Goal: Entertainment & Leisure: Consume media (video, audio)

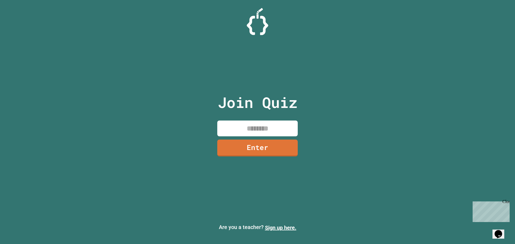
click at [254, 131] on input at bounding box center [257, 129] width 80 height 16
type input "********"
click at [284, 146] on link "Enter" at bounding box center [258, 148] width 82 height 18
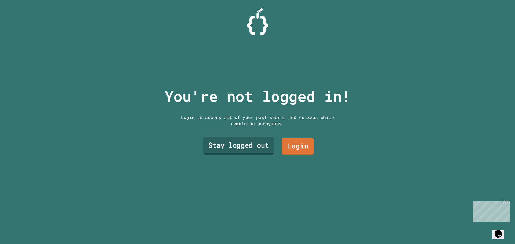
click at [248, 142] on link "Stay logged out" at bounding box center [238, 146] width 71 height 18
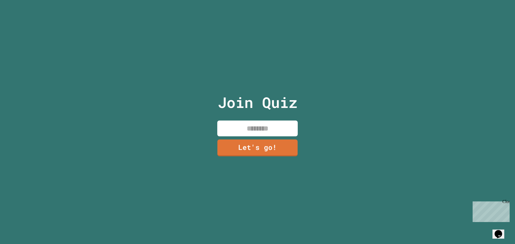
click at [267, 127] on input at bounding box center [257, 129] width 80 height 16
type input "******"
click at [263, 145] on link "Let's go!" at bounding box center [257, 148] width 80 height 18
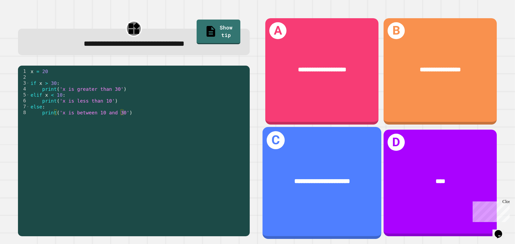
click at [334, 164] on div "**********" at bounding box center [321, 182] width 119 height 36
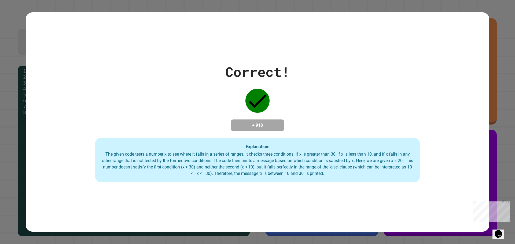
click at [363, 157] on div "The given code tests a number x to see where it falls in a series of ranges. It…" at bounding box center [258, 164] width 314 height 26
click at [312, 123] on div "Correct! + 918 Explanation: The given code tests a number x to see where it fal…" at bounding box center [257, 122] width 463 height 121
click at [285, 187] on div "Correct! + 918 Explanation: The given code tests a number x to see where it fal…" at bounding box center [257, 122] width 463 height 220
click at [303, 113] on div "Correct! + 918 Explanation: The given code tests a number x to see where it fal…" at bounding box center [257, 122] width 463 height 121
click at [497, 36] on div "Correct! + 918 Explanation: The given code tests a number x to see where it fal…" at bounding box center [257, 122] width 515 height 244
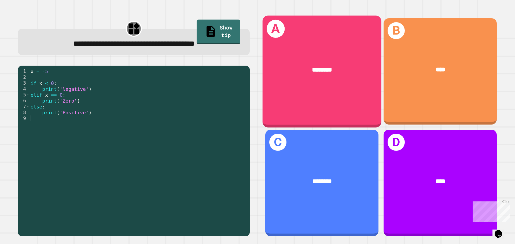
click at [297, 75] on div "********" at bounding box center [321, 70] width 119 height 36
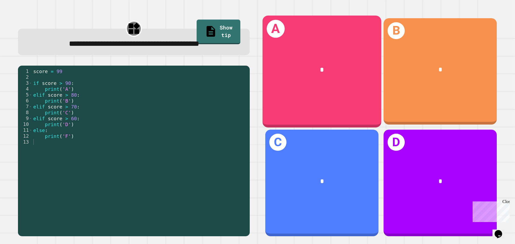
click at [349, 97] on div "A *" at bounding box center [321, 72] width 119 height 112
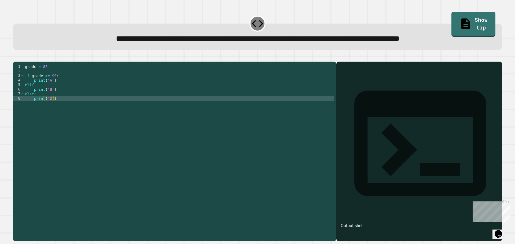
click at [377, 104] on div at bounding box center [419, 159] width 160 height 164
click at [63, 106] on div "grade = 85 if grade >= 90 : print ( 'A' ) elif print ( 'B' ) else : print ( 'C'…" at bounding box center [179, 146] width 310 height 164
drag, startPoint x: 56, startPoint y: 97, endPoint x: 51, endPoint y: 97, distance: 4.8
click at [51, 97] on div "grade = 85 if grade >= 90 : print ( 'A' ) elif print ( 'B' ) else : print ( 'C'…" at bounding box center [179, 146] width 310 height 164
click at [65, 112] on div "grade = 85 if grade >= 90 : print ( 'A' ) elif print ( 'B' ) else : print ( 'C'…" at bounding box center [179, 146] width 310 height 164
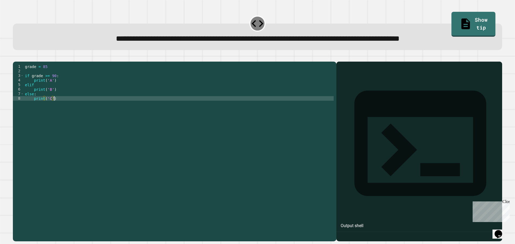
type textarea "**********"
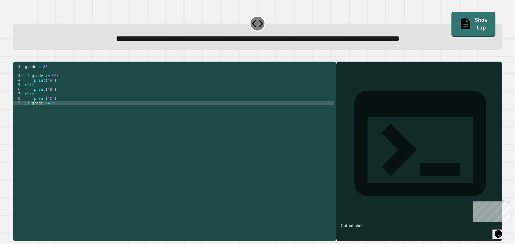
scroll to position [0, 2]
type textarea "**********"
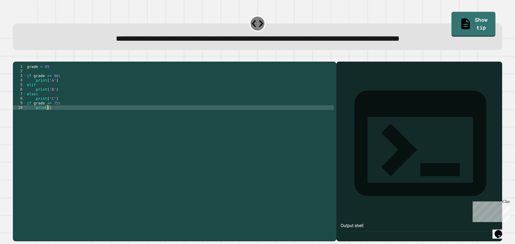
scroll to position [0, 1]
type textarea "**********"
click at [249, 165] on div "grade = 85 if grade >= 90 : print ( 'A' ) elif print ( 'B' ) else : print ( 'C'…" at bounding box center [180, 146] width 308 height 164
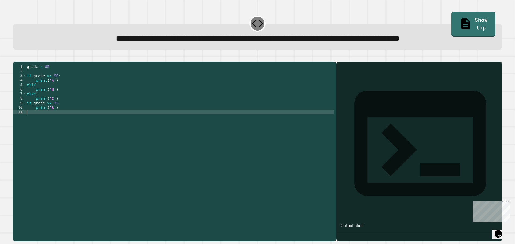
scroll to position [0, 0]
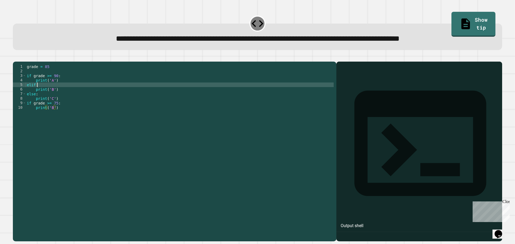
click at [42, 93] on div "grade = 85 if grade >= 90 : print ( 'A' ) elif print ( 'B' ) else : print ( 'C'…" at bounding box center [180, 146] width 308 height 164
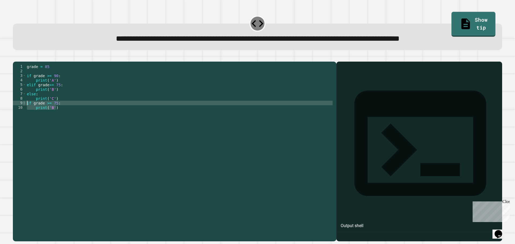
drag, startPoint x: 63, startPoint y: 119, endPoint x: 24, endPoint y: 110, distance: 39.9
click at [24, 110] on div "**********" at bounding box center [173, 141] width 321 height 155
type textarea "**********"
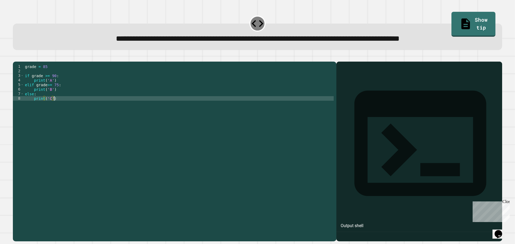
click at [91, 107] on div "grade = 85 if grade >= 90 : print ( 'A' ) elif grade >= 75 : print ( 'B' ) else…" at bounding box center [179, 146] width 310 height 164
click at [21, 62] on icon "button" at bounding box center [19, 61] width 3 height 4
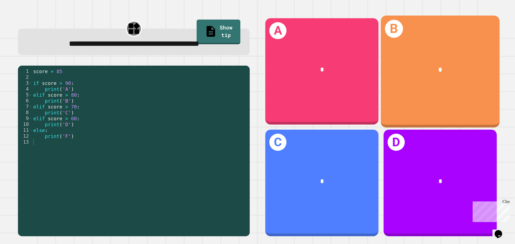
click at [464, 86] on div "*" at bounding box center [440, 70] width 119 height 36
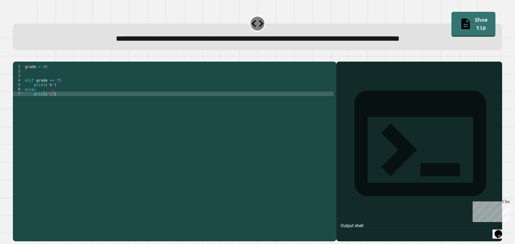
click at [49, 79] on div "grade = 95 elif grade >= 75 print ( 'B' ) else : print ( 'C' )" at bounding box center [179, 146] width 310 height 164
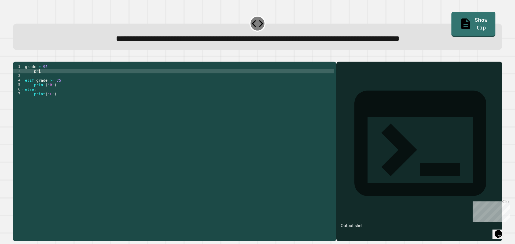
scroll to position [0, 1]
type textarea "*"
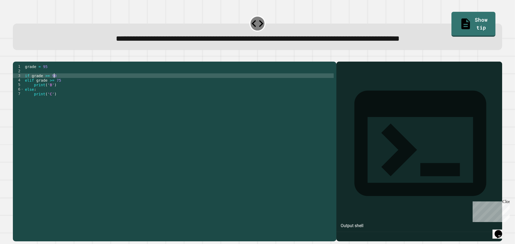
type textarea "**********"
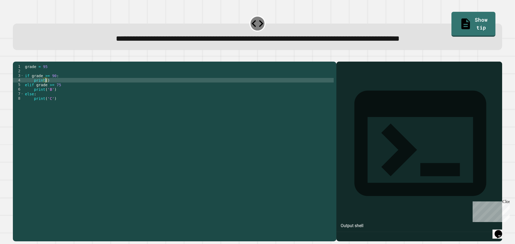
scroll to position [0, 1]
click at [16, 57] on button "button" at bounding box center [16, 57] width 0 height 0
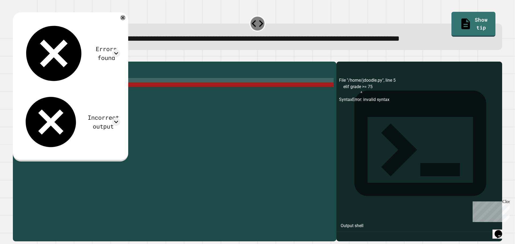
click at [76, 88] on div "grade = 95 if grade >= 90 : print ( 'A' ) elif grade >= 75 print ( 'B' ) else :…" at bounding box center [179, 146] width 310 height 164
click at [76, 92] on div "grade = 95 if grade >= 90 : print ( 'A' ) elif grade >= 75 print ( 'B' ) else :…" at bounding box center [179, 146] width 310 height 164
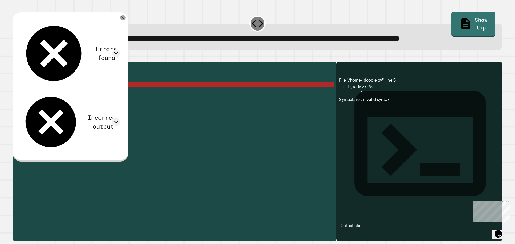
scroll to position [0, 2]
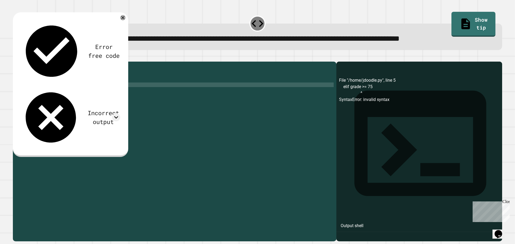
type textarea "**********"
click at [21, 62] on icon "button" at bounding box center [19, 61] width 3 height 4
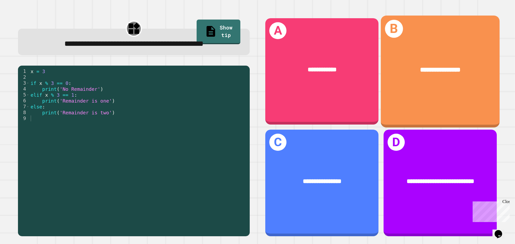
click at [426, 101] on div "**********" at bounding box center [440, 72] width 119 height 112
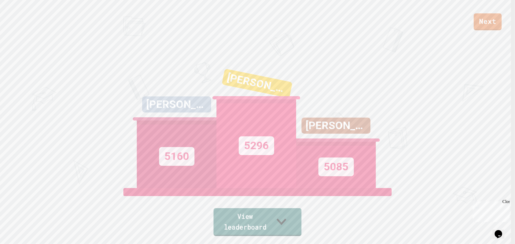
click at [291, 229] on icon at bounding box center [281, 221] width 19 height 21
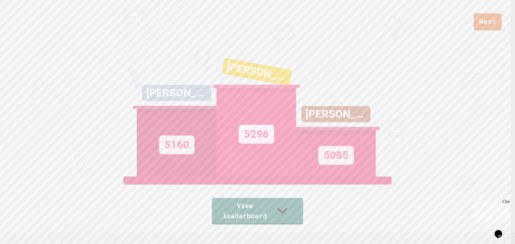
scroll to position [0, 0]
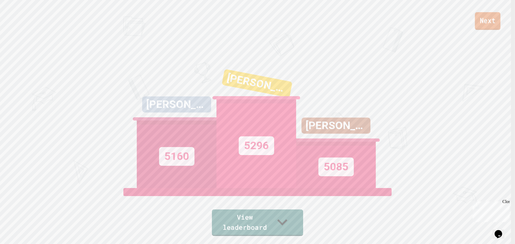
click at [487, 24] on link "Next" at bounding box center [487, 21] width 25 height 18
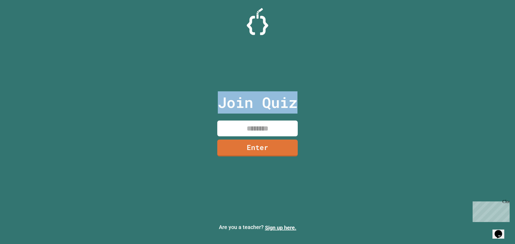
drag, startPoint x: 181, startPoint y: 85, endPoint x: 339, endPoint y: 90, distance: 158.6
click at [336, 88] on div "Join Quiz Enter Are you a teacher? Sign up here." at bounding box center [257, 122] width 515 height 244
click at [340, 91] on div "Join Quiz Enter Are you a teacher? Sign up here." at bounding box center [257, 122] width 515 height 244
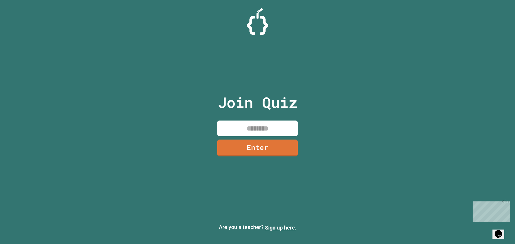
drag, startPoint x: 291, startPoint y: 105, endPoint x: 131, endPoint y: 116, distance: 160.5
click at [131, 116] on div "Join Quiz Enter Are you a teacher? Sign up here." at bounding box center [257, 122] width 515 height 244
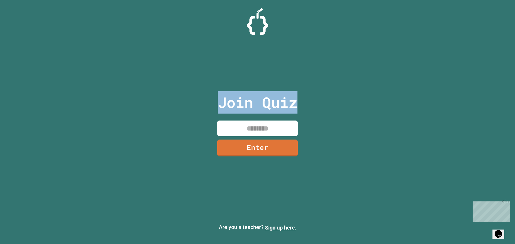
drag, startPoint x: 199, startPoint y: 93, endPoint x: 343, endPoint y: 94, distance: 144.5
click at [331, 91] on div "Join Quiz Enter Are you a teacher? Sign up here." at bounding box center [257, 122] width 515 height 244
click at [349, 96] on div "Join Quiz Enter Are you a teacher? Sign up here." at bounding box center [257, 122] width 515 height 244
drag, startPoint x: 297, startPoint y: 107, endPoint x: 183, endPoint y: 112, distance: 113.8
click at [184, 112] on div "Join Quiz Enter Are you a teacher? Sign up here." at bounding box center [257, 122] width 515 height 244
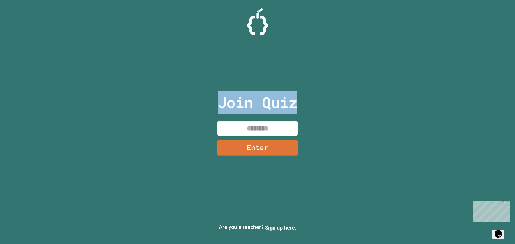
click at [183, 112] on div "Join Quiz Enter Are you a teacher? Sign up here." at bounding box center [257, 122] width 515 height 244
drag, startPoint x: 225, startPoint y: 98, endPoint x: 317, endPoint y: 100, distance: 92.3
click at [317, 100] on div "Join Quiz Enter Are you a teacher? Sign up here." at bounding box center [257, 122] width 515 height 244
drag, startPoint x: 301, startPoint y: 105, endPoint x: 171, endPoint y: 109, distance: 130.1
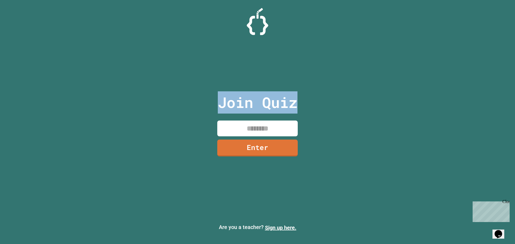
click at [171, 109] on div "Join Quiz Enter Are you a teacher? Sign up here." at bounding box center [257, 122] width 515 height 244
click at [291, 89] on div "Join Quiz Enter" at bounding box center [257, 121] width 90 height 217
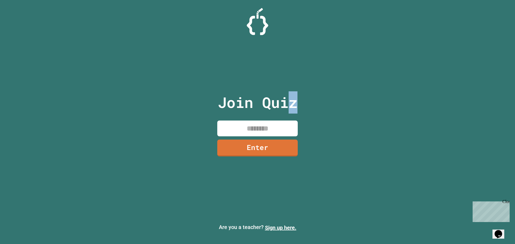
drag, startPoint x: 290, startPoint y: 90, endPoint x: 311, endPoint y: 90, distance: 20.9
click at [310, 90] on div "Join Quiz Enter Are you a teacher? Sign up here." at bounding box center [257, 122] width 515 height 244
click at [317, 88] on div "Join Quiz Enter Are you a teacher? Sign up here." at bounding box center [257, 122] width 515 height 244
click at [322, 91] on div "Join Quiz Enter Are you a teacher? Sign up here." at bounding box center [257, 122] width 515 height 244
click at [315, 110] on div "Join Quiz Enter Are you a teacher? Sign up here." at bounding box center [257, 122] width 515 height 244
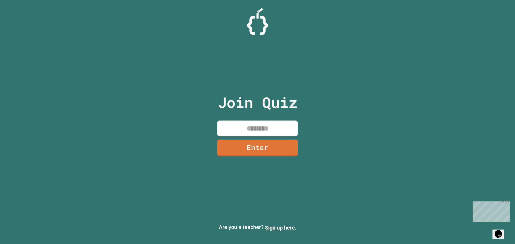
drag, startPoint x: 305, startPoint y: 104, endPoint x: 311, endPoint y: 96, distance: 9.9
click at [311, 96] on div "Join Quiz Enter Are you a teacher? Sign up here." at bounding box center [257, 122] width 515 height 244
